Goal: Learn about a topic: Learn about a topic

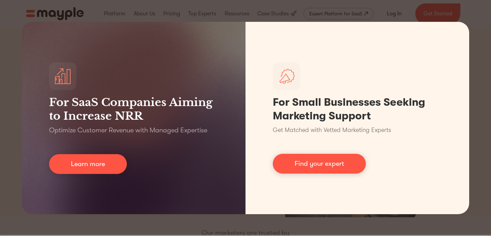
click at [219, 214] on div "For SaaS Companies Aiming to Increase NRR Optimize Customer Revenue with Manage…" at bounding box center [245, 118] width 491 height 236
click at [231, 222] on div "For SaaS Companies Aiming to Increase NRR Optimize Customer Revenue with Manage…" at bounding box center [245, 118] width 491 height 236
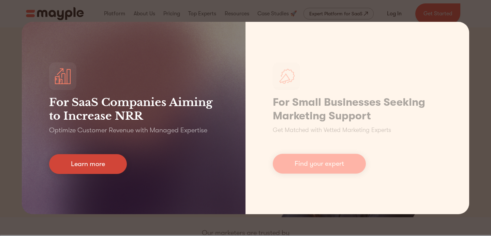
click at [97, 169] on link "Learn more" at bounding box center [88, 164] width 78 height 20
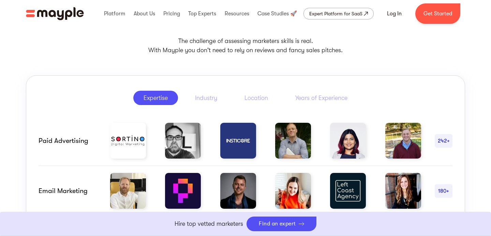
scroll to position [313, 0]
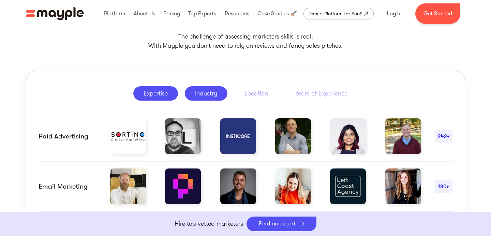
click at [207, 96] on div "Industry" at bounding box center [206, 93] width 22 height 8
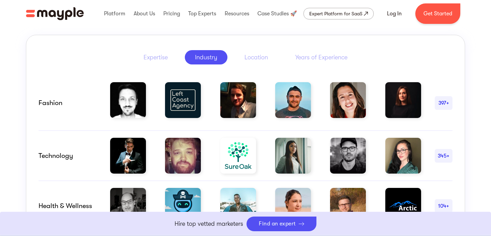
scroll to position [355, 0]
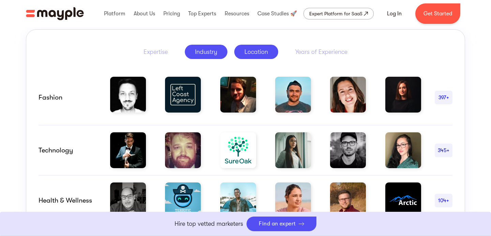
click at [249, 57] on link "Location" at bounding box center [256, 52] width 44 height 14
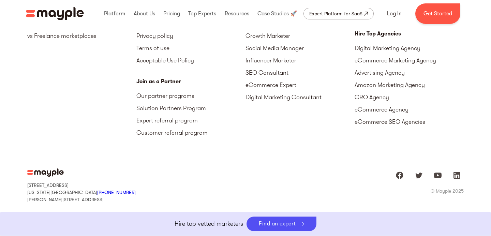
scroll to position [3150, 0]
